Goal: Navigation & Orientation: Find specific page/section

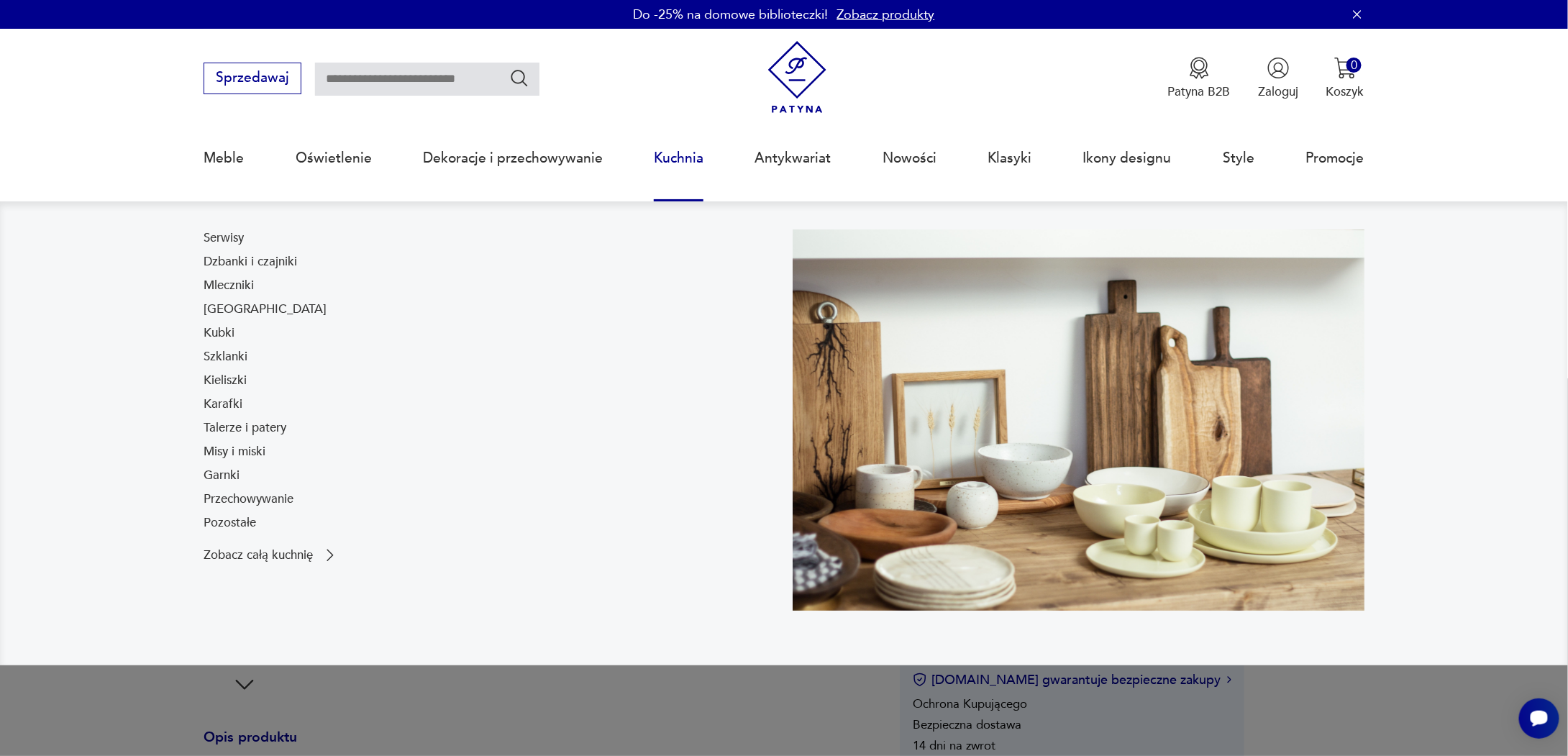
click at [689, 155] on link "Kuchnia" at bounding box center [678, 158] width 50 height 67
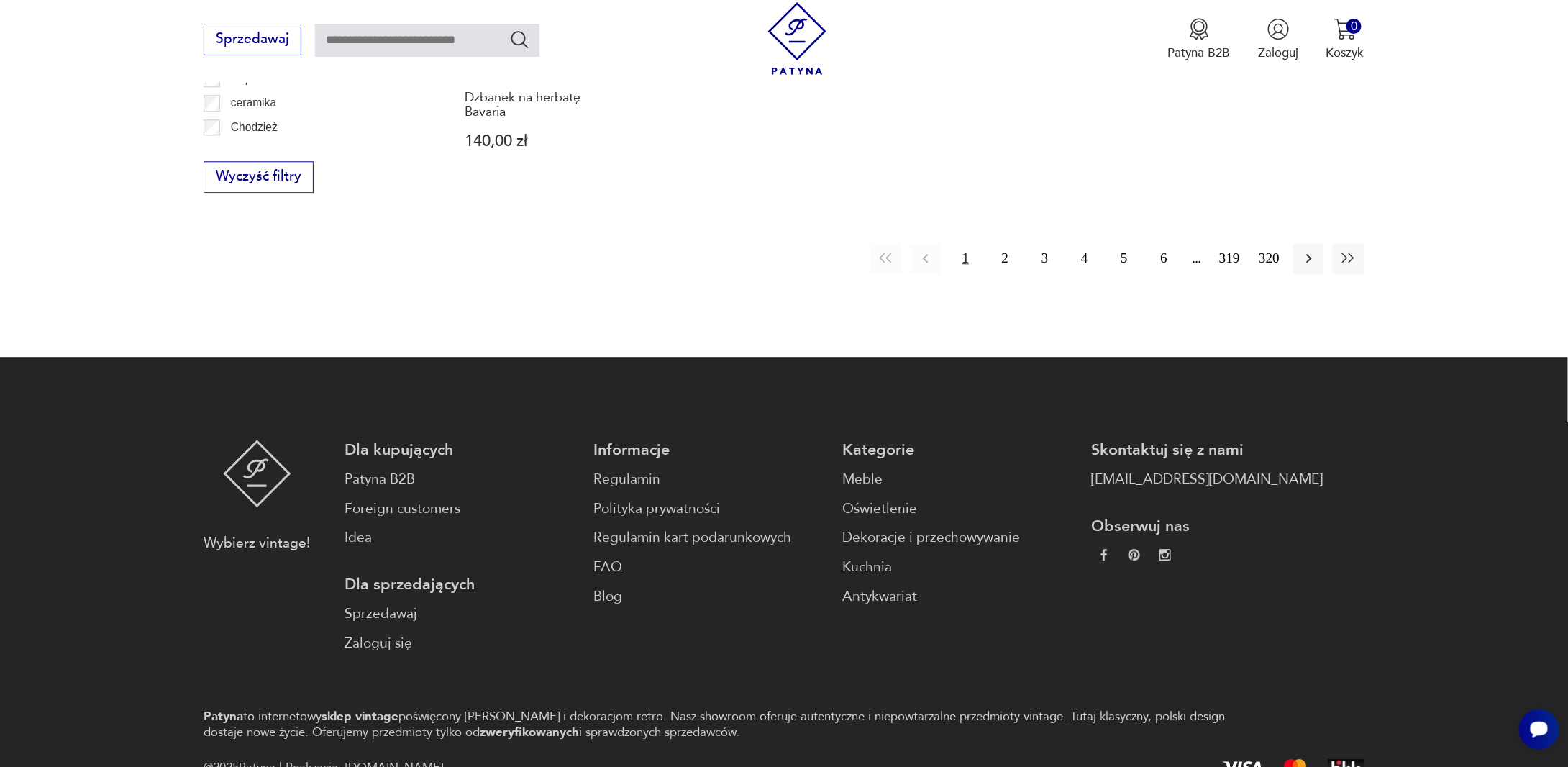
scroll to position [1773, 0]
click at [1009, 242] on button "2" at bounding box center [1005, 258] width 31 height 31
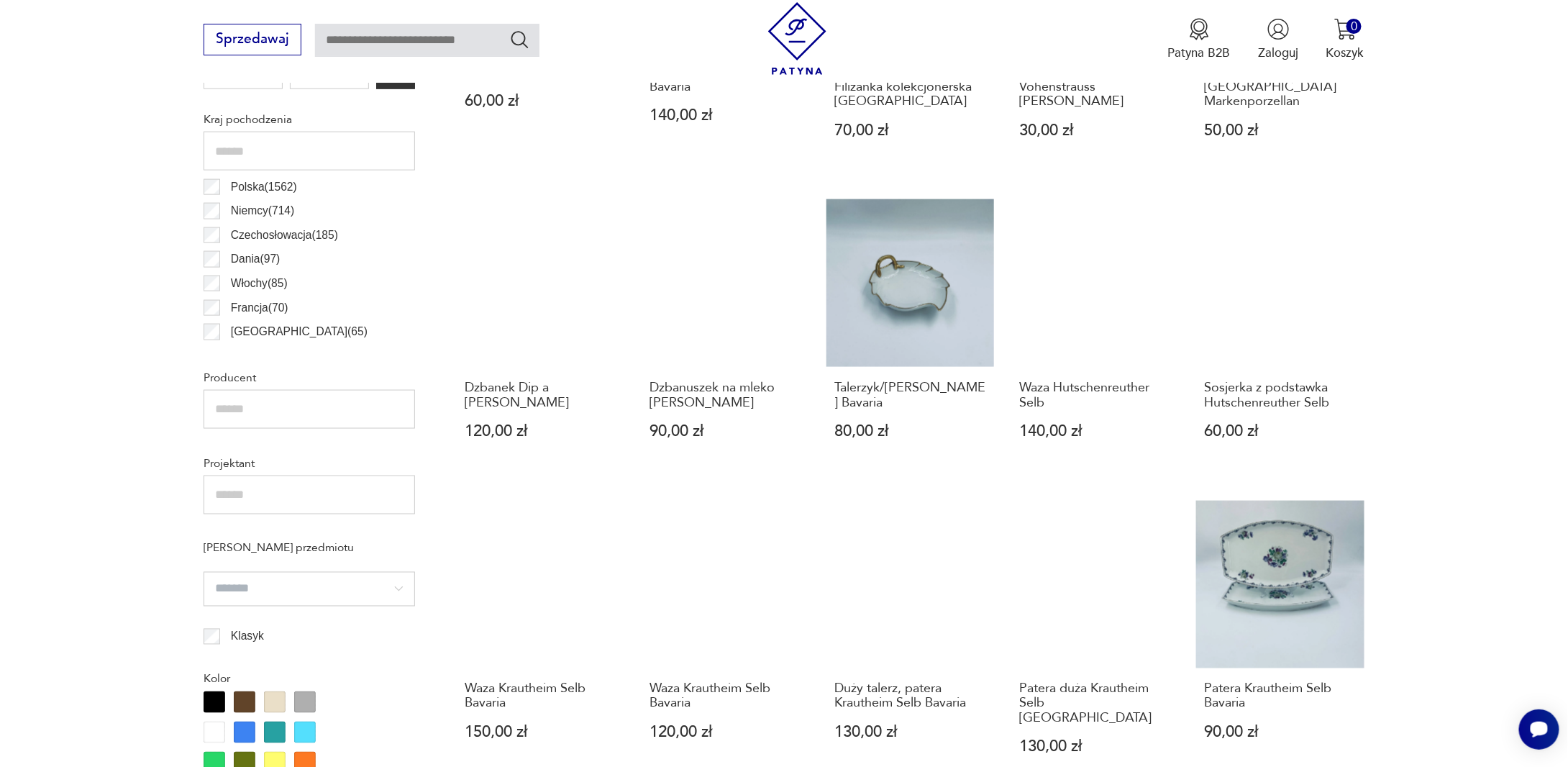
scroll to position [778, 0]
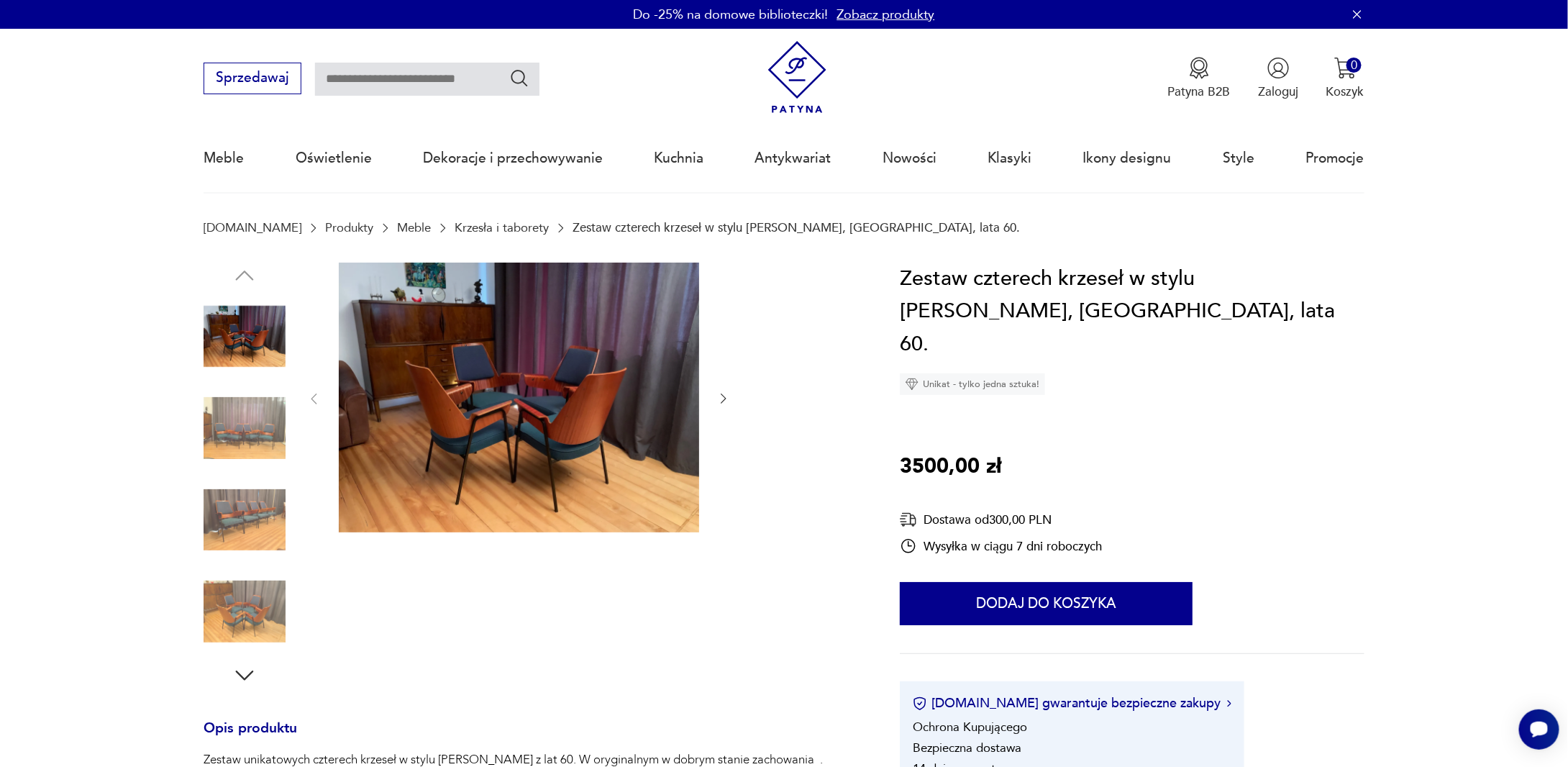
click at [465, 231] on link "Krzesła i taborety" at bounding box center [501, 228] width 94 height 14
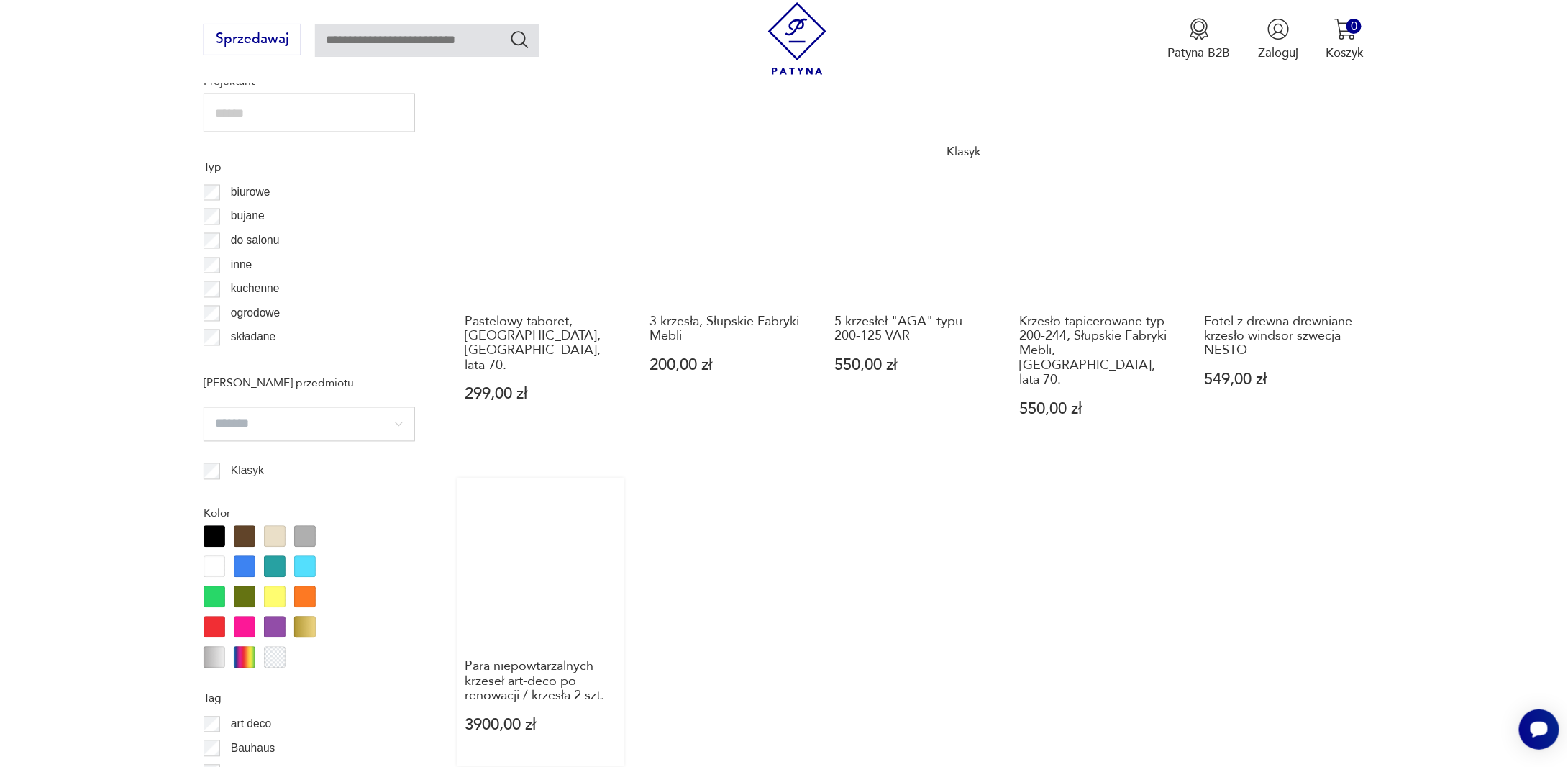
scroll to position [1195, 0]
